Goal: Task Accomplishment & Management: Manage account settings

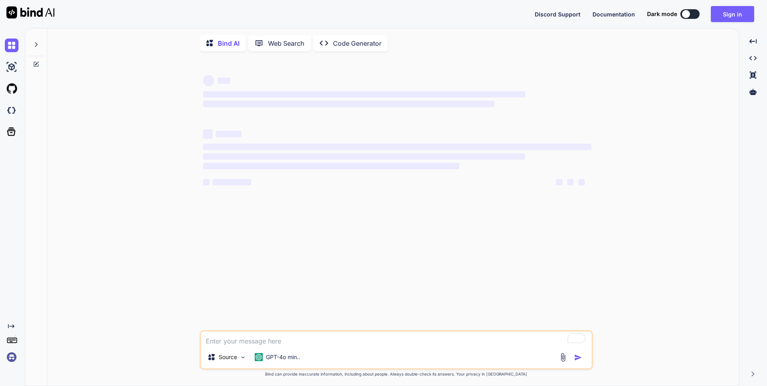
type textarea "x"
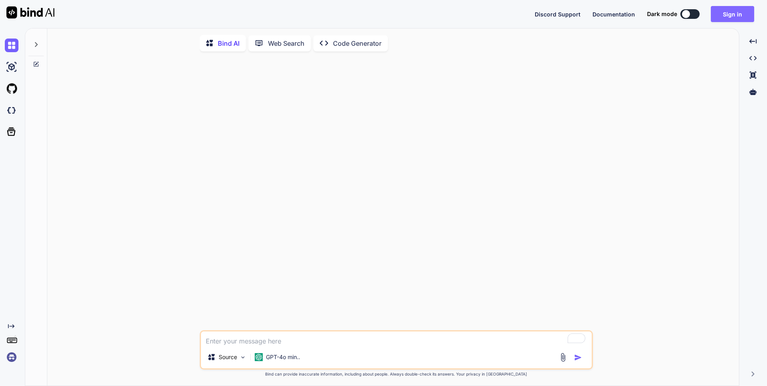
click at [731, 13] on button "Sign in" at bounding box center [732, 14] width 43 height 16
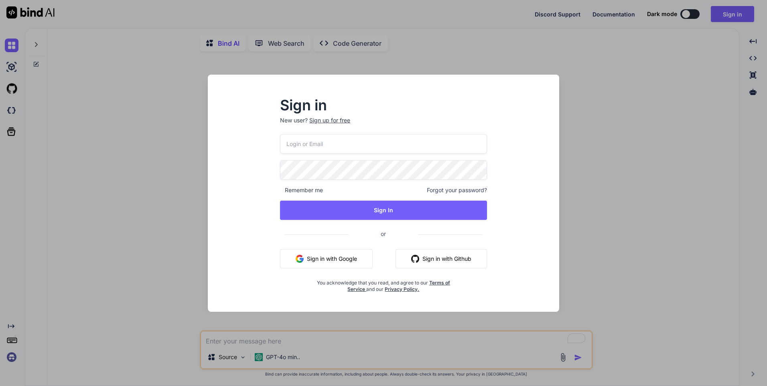
type input "[EMAIL_ADDRESS][DOMAIN_NAME]"
click at [330, 262] on button "Sign in with Google" at bounding box center [326, 258] width 93 height 19
click at [348, 253] on button "Sign in with Google" at bounding box center [326, 258] width 93 height 19
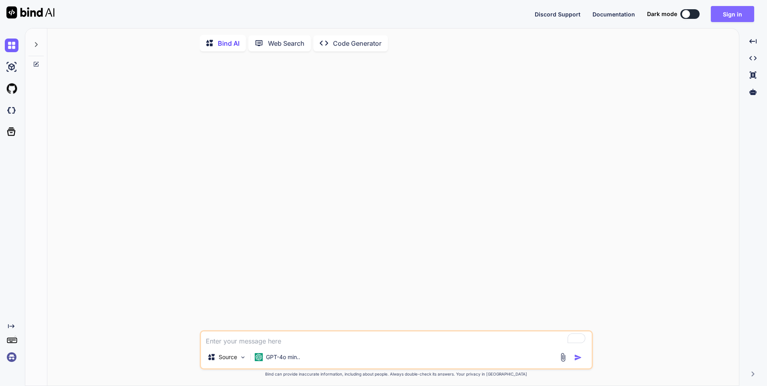
click at [729, 12] on button "Sign in" at bounding box center [732, 14] width 43 height 16
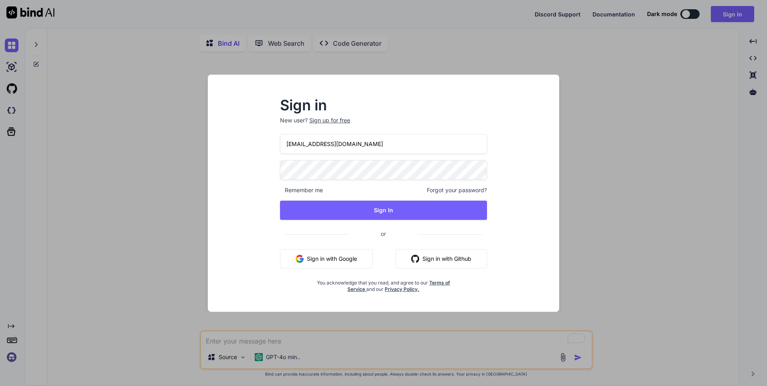
click at [325, 181] on div "[EMAIL_ADDRESS][DOMAIN_NAME] Remember me Forgot your password? Sign In or Sign …" at bounding box center [383, 213] width 207 height 158
click at [374, 144] on input "[EMAIL_ADDRESS][DOMAIN_NAME]" at bounding box center [383, 144] width 207 height 20
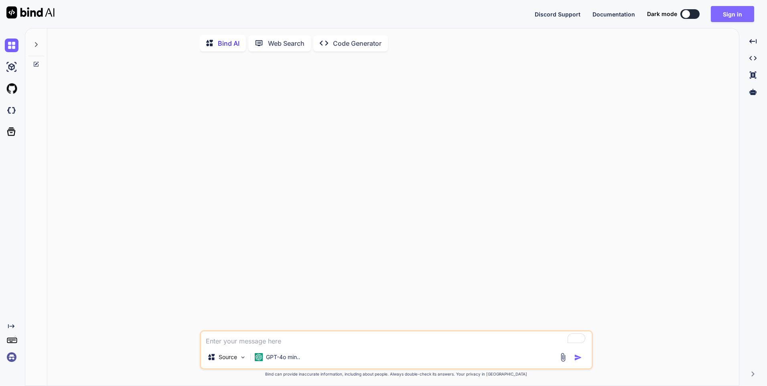
click at [743, 15] on button "Sign in" at bounding box center [732, 14] width 43 height 16
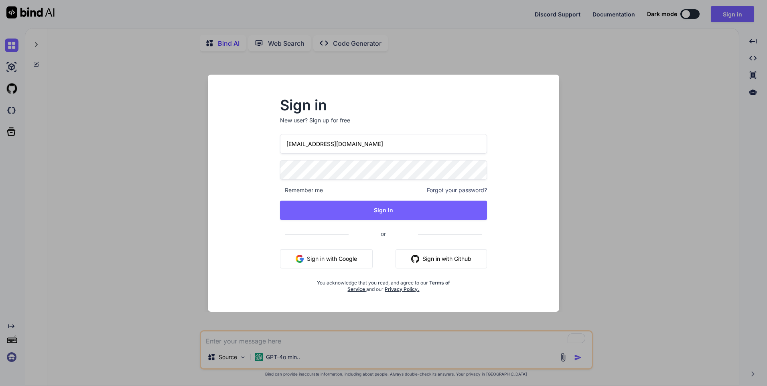
click at [332, 261] on button "Sign in with Google" at bounding box center [326, 258] width 93 height 19
